Goal: Navigation & Orientation: Understand site structure

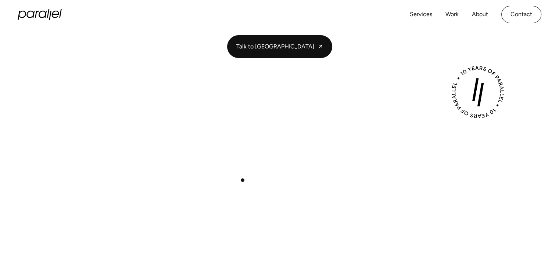
scroll to position [123, 0]
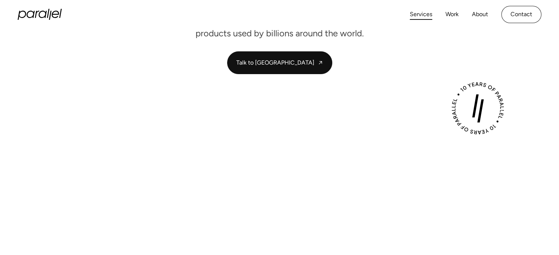
click at [426, 14] on link "Services" at bounding box center [421, 14] width 22 height 11
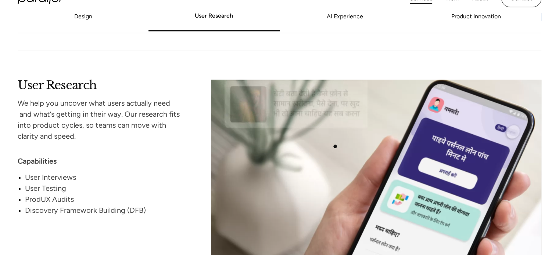
scroll to position [942, 0]
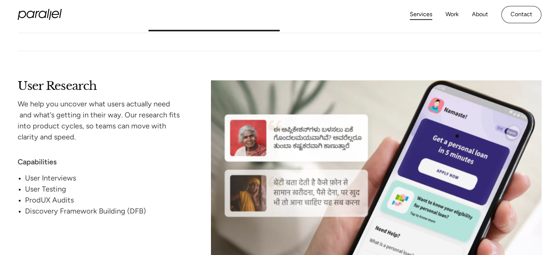
drag, startPoint x: 446, startPoint y: 154, endPoint x: 458, endPoint y: 135, distance: 22.4
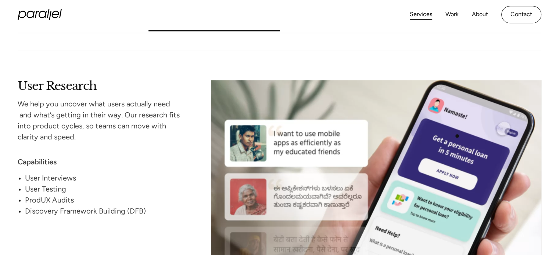
click at [458, 135] on video at bounding box center [376, 190] width 330 height 221
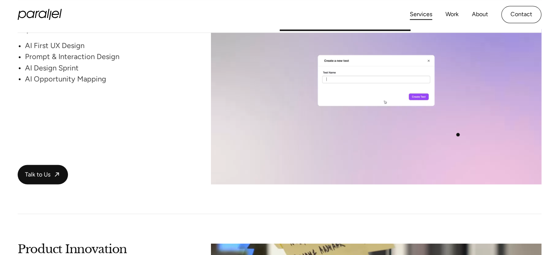
scroll to position [1302, 0]
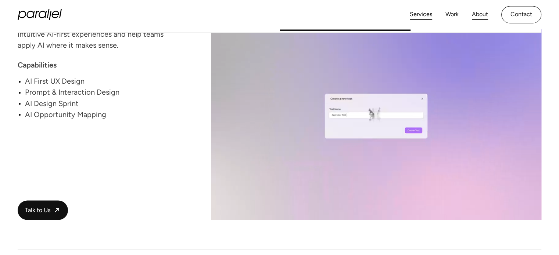
click at [476, 16] on link "About" at bounding box center [480, 14] width 16 height 11
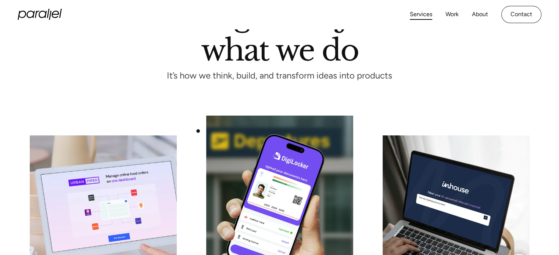
scroll to position [0, 0]
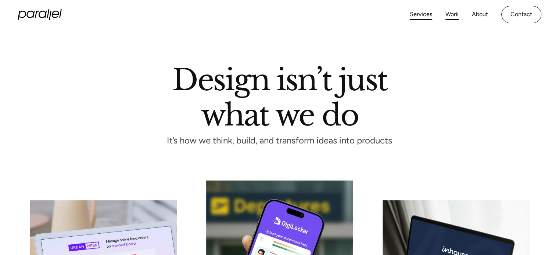
click at [449, 16] on link "Work" at bounding box center [451, 14] width 13 height 11
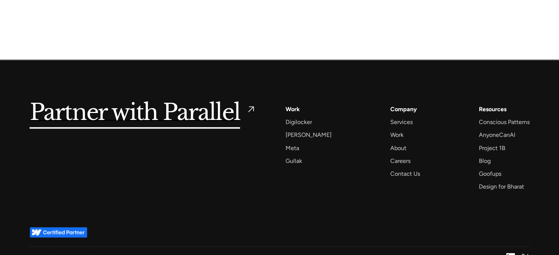
scroll to position [1792, 0]
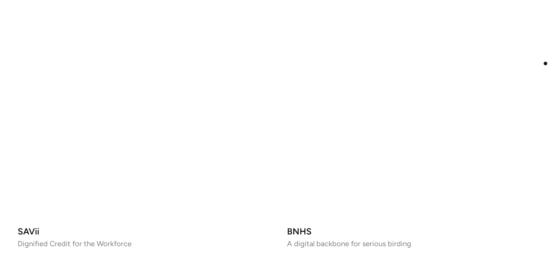
scroll to position [1174, 0]
